Goal: Information Seeking & Learning: Compare options

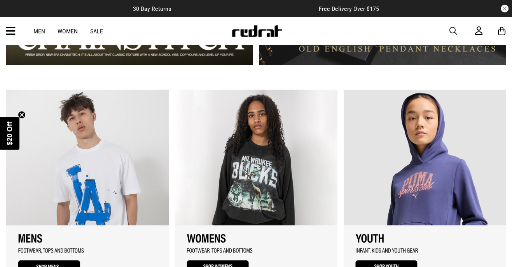
scroll to position [639, 0]
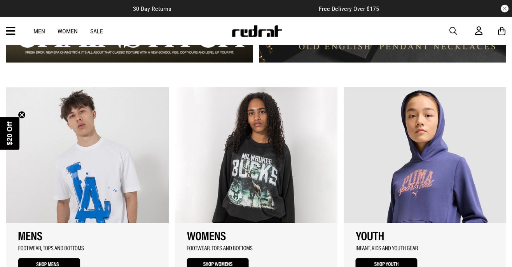
click at [407, 251] on link "3 / 3" at bounding box center [424, 182] width 162 height 190
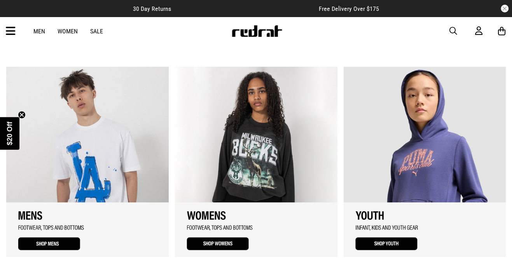
scroll to position [664, 0]
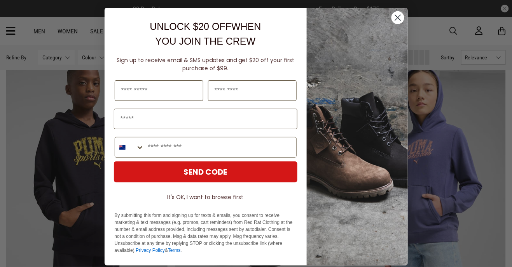
click at [396, 12] on circle "Close dialog" at bounding box center [397, 17] width 13 height 13
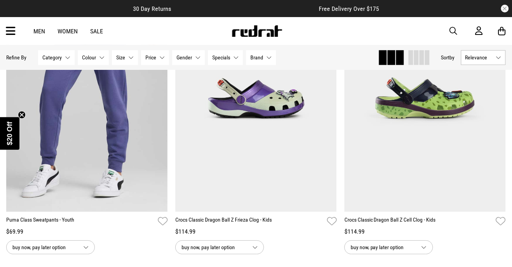
scroll to position [434, 0]
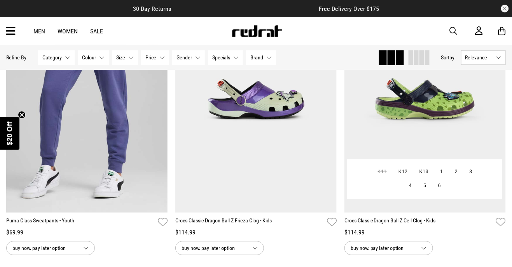
click at [483, 184] on div "K11 K12 K13 1 2 3 4 5 6" at bounding box center [424, 179] width 155 height 40
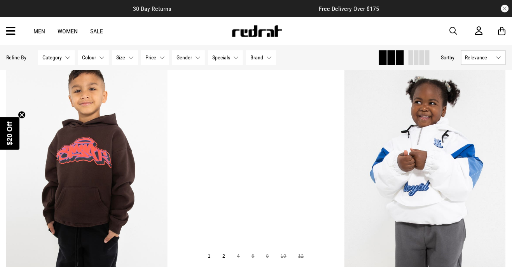
scroll to position [1219, 0]
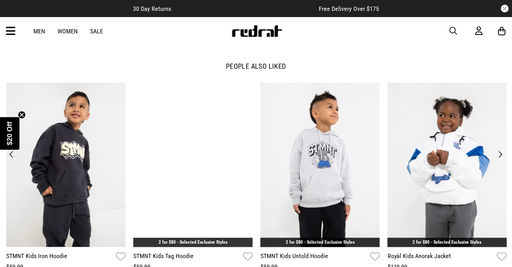
scroll to position [844, 0]
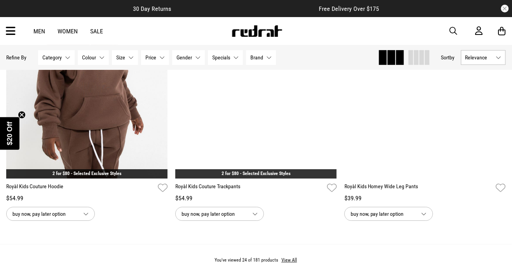
scroll to position [2170, 0]
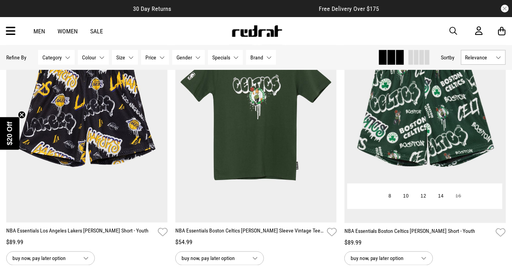
scroll to position [4151, 0]
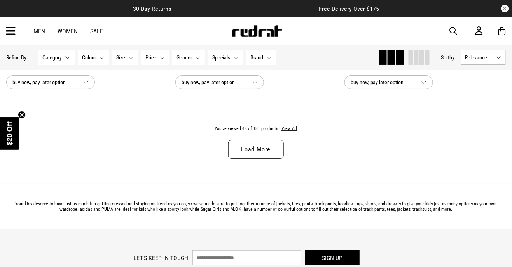
scroll to position [2354, 0]
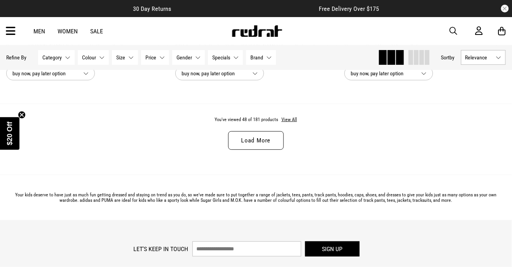
click at [265, 138] on link "Load More" at bounding box center [255, 140] width 55 height 19
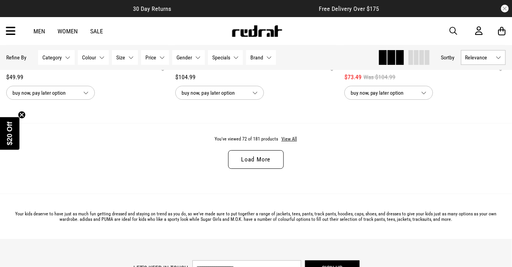
click at [266, 160] on link "Load More" at bounding box center [255, 159] width 55 height 19
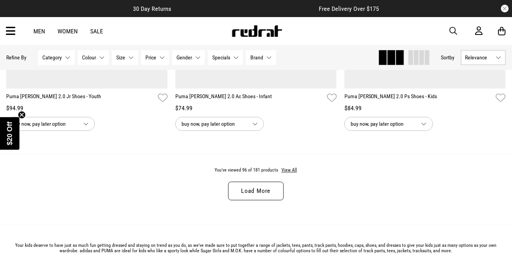
click at [272, 200] on link "Load More" at bounding box center [255, 191] width 55 height 19
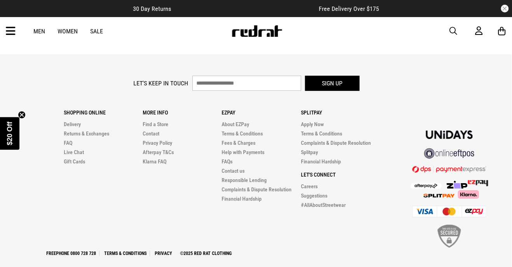
scroll to position [9335, 0]
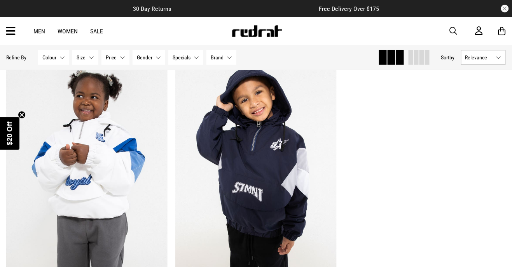
scroll to position [85, 0]
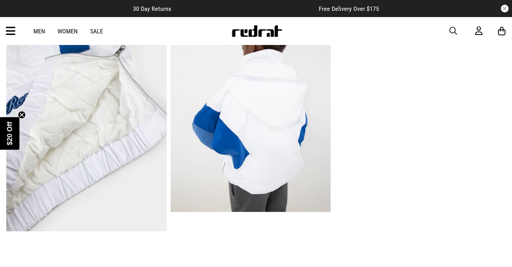
scroll to position [547, 0]
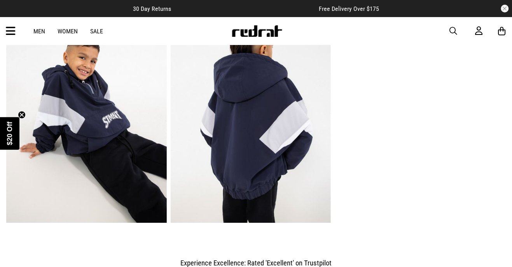
scroll to position [521, 0]
